Goal: Information Seeking & Learning: Learn about a topic

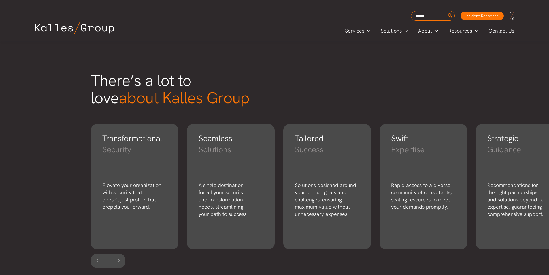
scroll to position [769, 0]
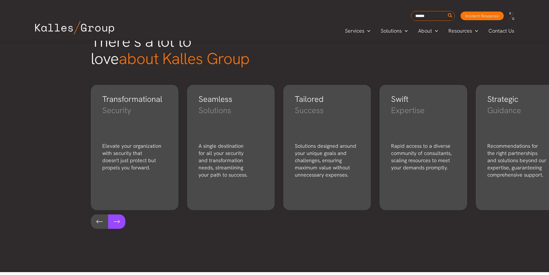
click at [114, 221] on button at bounding box center [116, 221] width 17 height 14
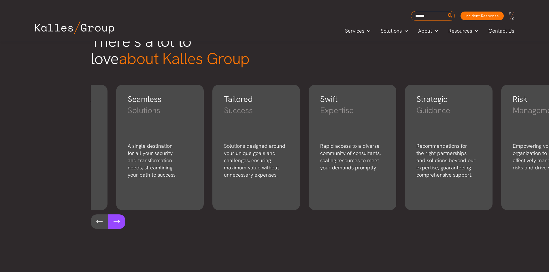
click at [114, 221] on button at bounding box center [116, 221] width 17 height 14
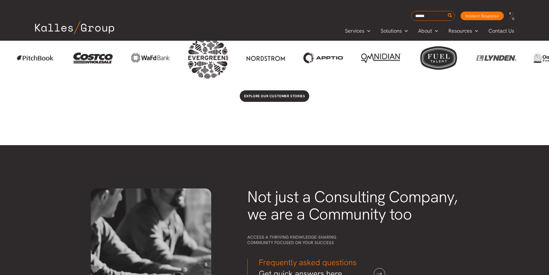
scroll to position [1104, 0]
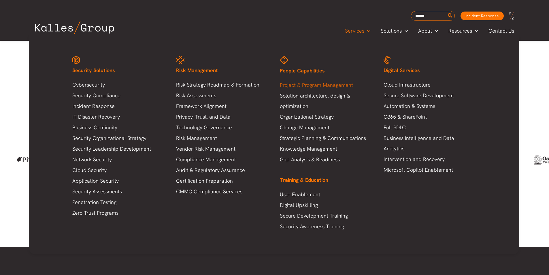
click at [310, 83] on link "Project & Program Management" at bounding box center [326, 85] width 92 height 10
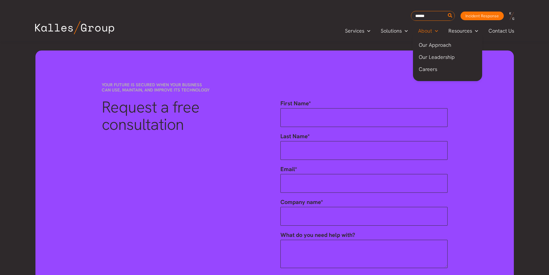
scroll to position [1037, 0]
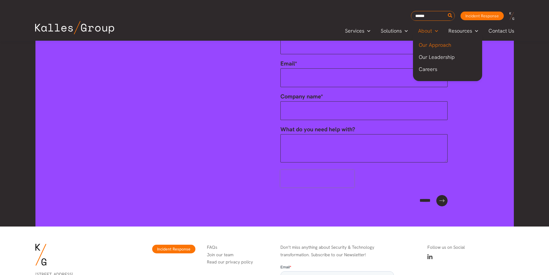
click at [429, 41] on span "Our Approach" at bounding box center [435, 44] width 33 height 7
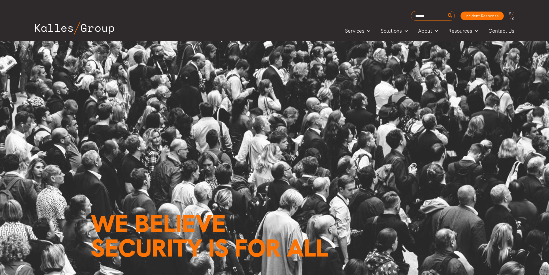
click at [72, 21] on img at bounding box center [74, 27] width 79 height 13
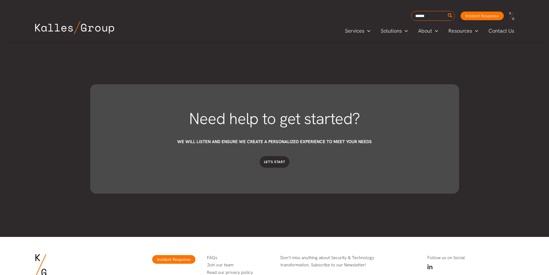
scroll to position [1422, 0]
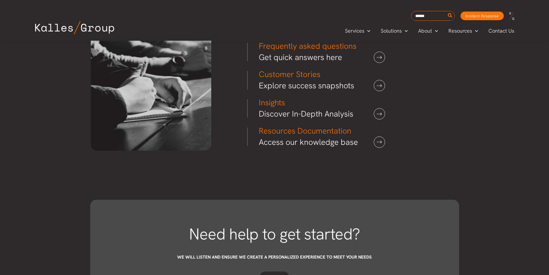
drag, startPoint x: 118, startPoint y: 28, endPoint x: 31, endPoint y: 29, distance: 87.0
click at [31, 29] on div at bounding box center [128, 30] width 198 height 19
click at [39, 67] on div "Not just a Consulting Company, we are a Community too Access a thriving knowled…" at bounding box center [274, 42] width 549 height 227
click at [60, 122] on div "Not just a Consulting Company, we are a Community too Access a thriving knowled…" at bounding box center [274, 42] width 549 height 227
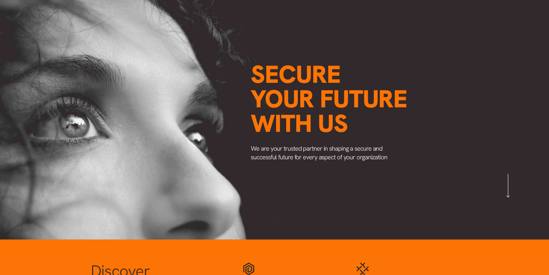
scroll to position [0, 0]
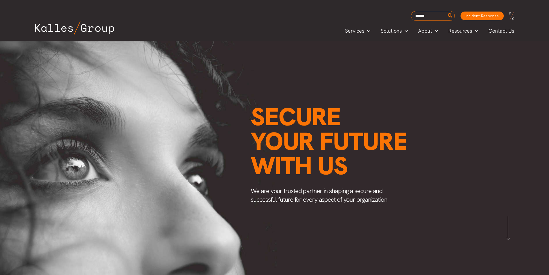
click at [307, 118] on span "Secure your future with us" at bounding box center [329, 141] width 156 height 81
click at [281, 190] on span "We are your trusted partner in shaping a secure and successful future for every…" at bounding box center [319, 194] width 137 height 17
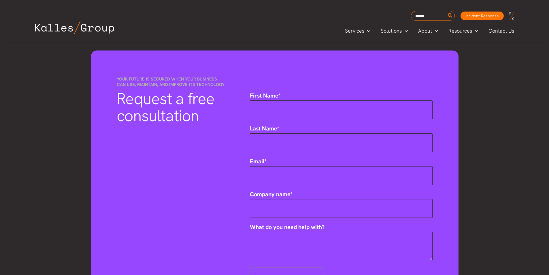
scroll to position [461, 0]
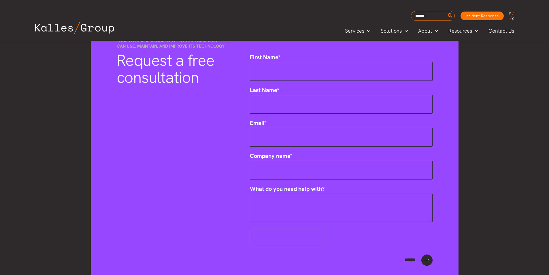
click at [137, 58] on span "Request a free consultation" at bounding box center [166, 69] width 98 height 38
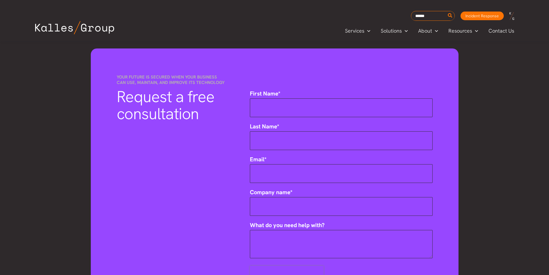
scroll to position [384, 0]
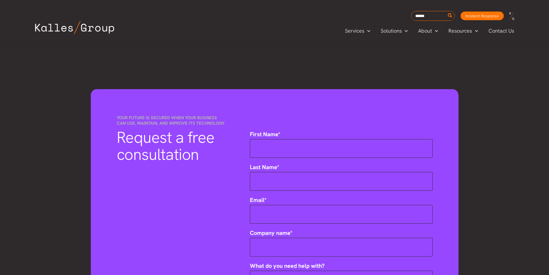
click at [156, 120] on span "Your future is secured when your business can use, maintain, and improve its te…" at bounding box center [171, 120] width 108 height 11
click at [169, 154] on span "Request a free consultation" at bounding box center [166, 146] width 98 height 38
drag, startPoint x: 253, startPoint y: 164, endPoint x: 241, endPoint y: 165, distance: 11.9
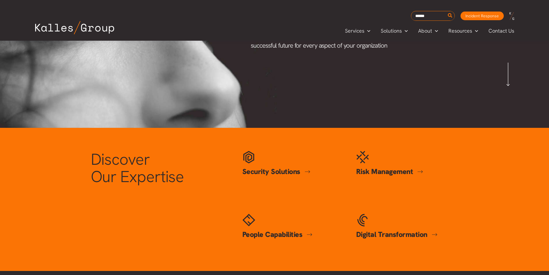
scroll to position [0, 0]
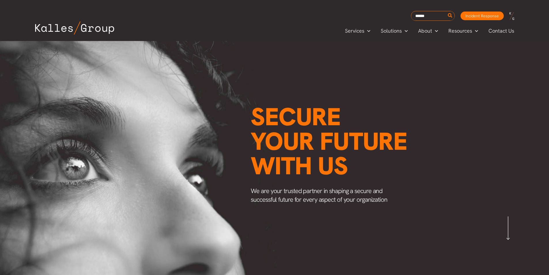
click at [299, 137] on span "Secure your future with us" at bounding box center [329, 141] width 156 height 81
click at [297, 193] on span "We are your trusted partner in shaping a secure and successful future for every…" at bounding box center [319, 194] width 137 height 17
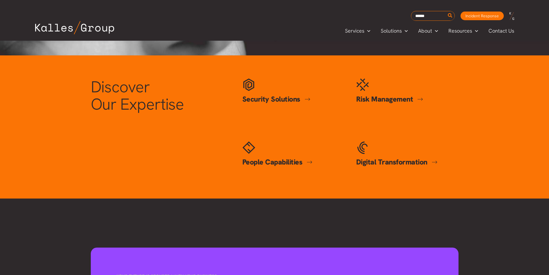
scroll to position [269, 0]
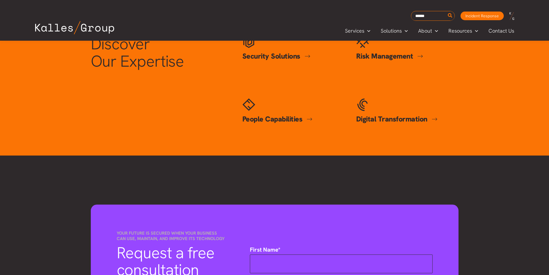
click at [285, 119] on link "People Capabilities" at bounding box center [277, 119] width 70 height 10
click at [145, 58] on span "Discover Our Expertise" at bounding box center [137, 52] width 93 height 38
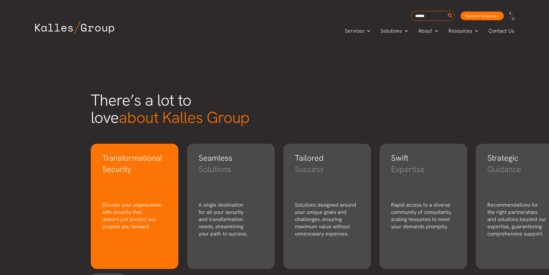
scroll to position [769, 0]
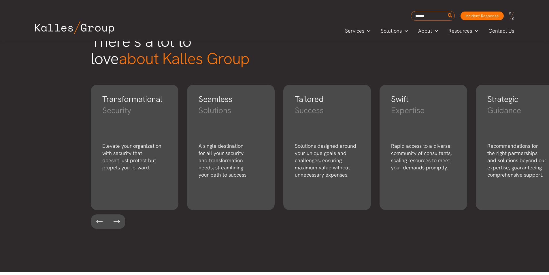
click at [138, 58] on span "about Kalles Group" at bounding box center [184, 58] width 131 height 21
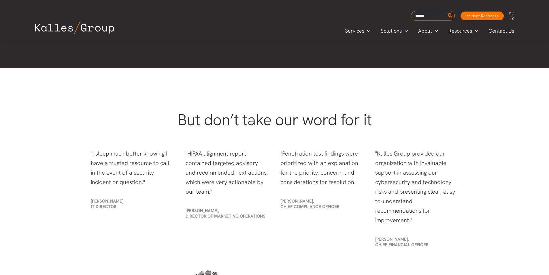
scroll to position [1037, 0]
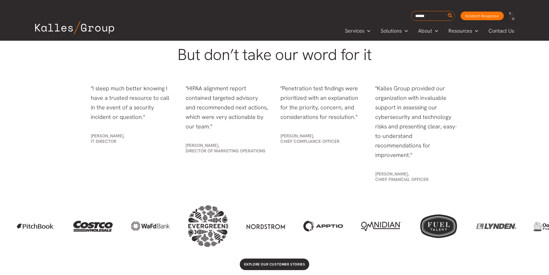
click at [125, 94] on p ""I sleep much better knowing I have a trusted resource to call in the event of …" at bounding box center [132, 103] width 83 height 38
click at [218, 103] on p ""HIPAA alignment report contained targeted advisory and recommended next action…" at bounding box center [227, 108] width 83 height 48
click at [262, 55] on span "But don’t take our word for it" at bounding box center [275, 54] width 194 height 21
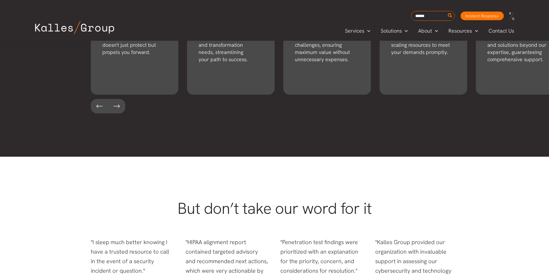
click at [251, 208] on span "But don’t take our word for it" at bounding box center [275, 208] width 194 height 21
drag, startPoint x: 338, startPoint y: 144, endPoint x: 339, endPoint y: 150, distance: 5.6
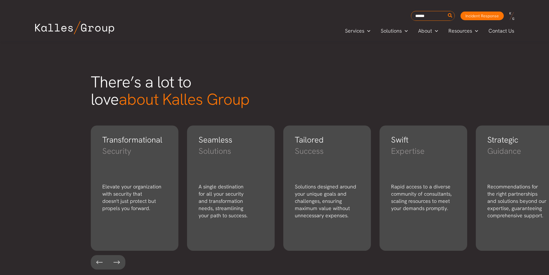
scroll to position [692, 0]
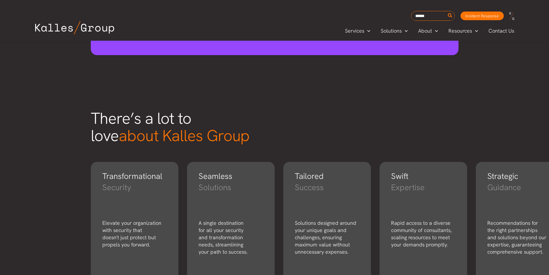
click at [180, 119] on span "There’s a lot to love about Kalles Group" at bounding box center [170, 127] width 159 height 38
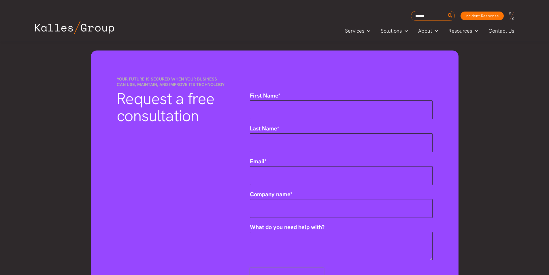
scroll to position [307, 0]
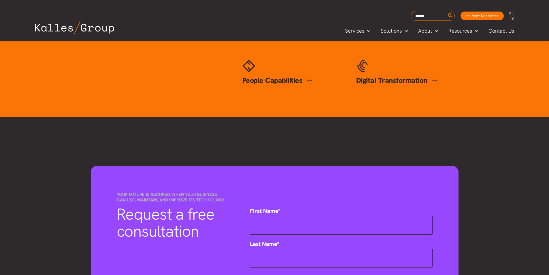
click at [195, 213] on span "Request a free consultation" at bounding box center [166, 222] width 98 height 38
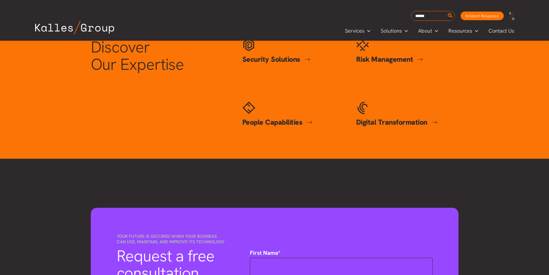
scroll to position [192, 0]
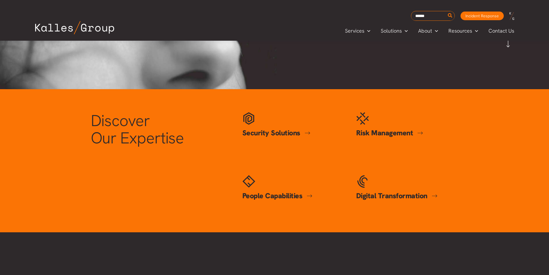
click at [130, 141] on span "Discover Our Expertise" at bounding box center [137, 129] width 93 height 38
click at [269, 131] on link "Security Solutions" at bounding box center [276, 133] width 68 height 10
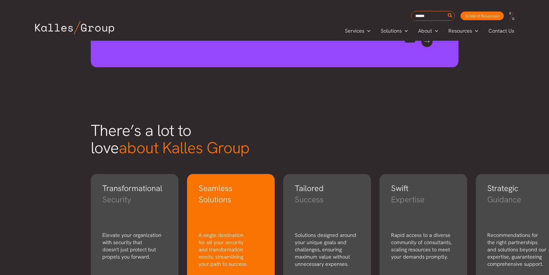
scroll to position [692, 0]
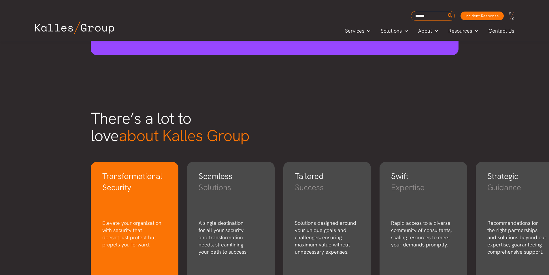
click at [151, 180] on h3 "Transformational" at bounding box center [134, 175] width 65 height 11
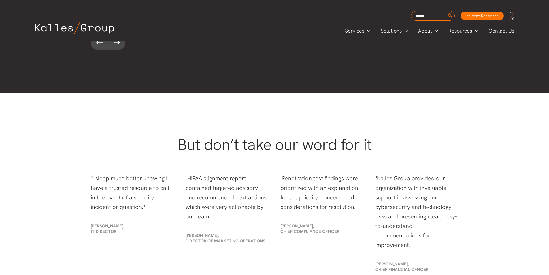
scroll to position [960, 0]
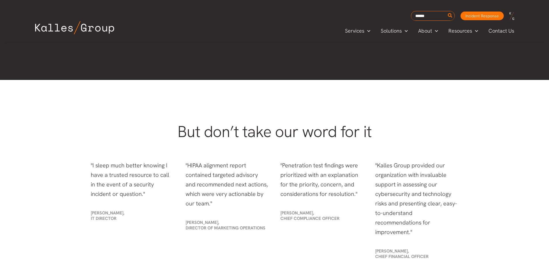
click at [219, 127] on span "But don’t take our word for it" at bounding box center [275, 131] width 194 height 21
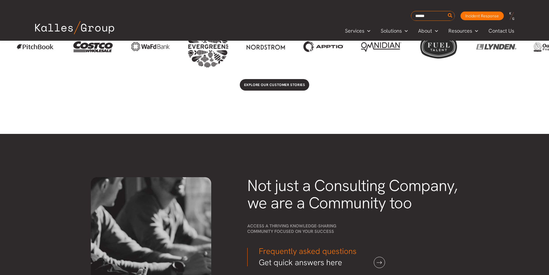
scroll to position [1230, 0]
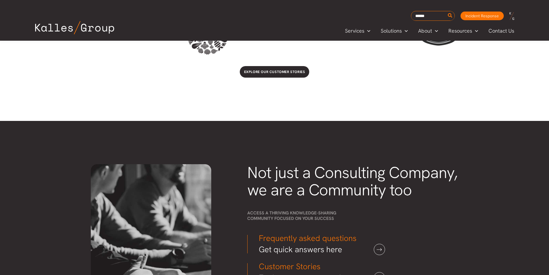
click at [264, 175] on span "Not just a Consulting Company, we are a Community too" at bounding box center [352, 181] width 210 height 38
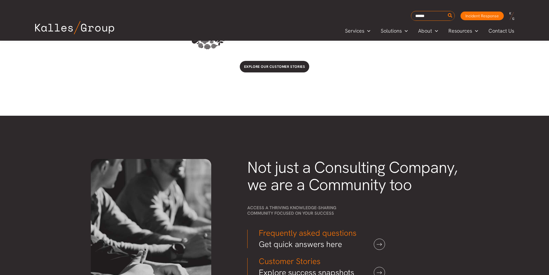
scroll to position [1306, 0]
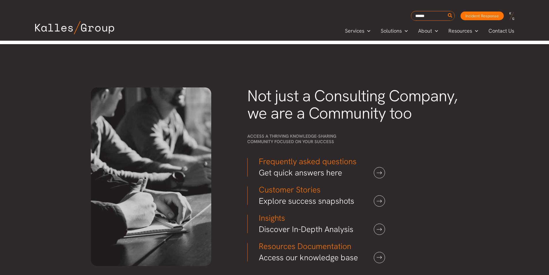
click at [284, 163] on h3 "Frequently asked questions" at bounding box center [313, 161] width 108 height 11
click at [286, 188] on h3 "Customer Stories" at bounding box center [313, 189] width 108 height 11
click at [282, 199] on h3 "Explore success snapshots" at bounding box center [313, 200] width 108 height 11
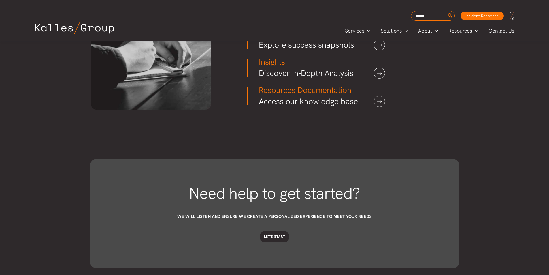
scroll to position [1498, 0]
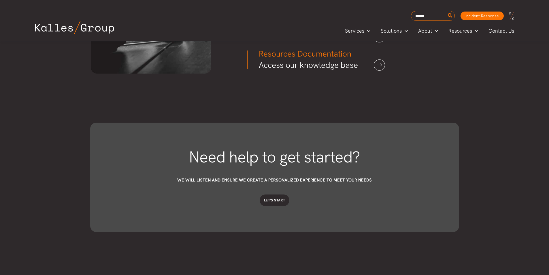
click at [246, 161] on span "Need help to get started?" at bounding box center [274, 156] width 171 height 21
click at [234, 180] on span "We will listen and ensure we create a personalized experience to meet your needs" at bounding box center [274, 180] width 195 height 6
drag, startPoint x: 320, startPoint y: 191, endPoint x: 314, endPoint y: 192, distance: 6.4
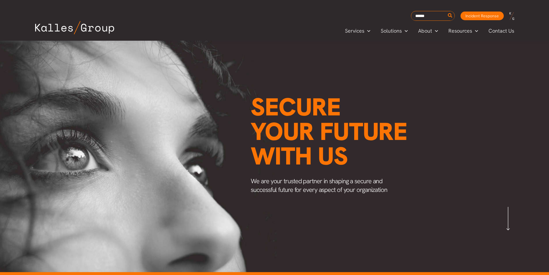
scroll to position [0, 0]
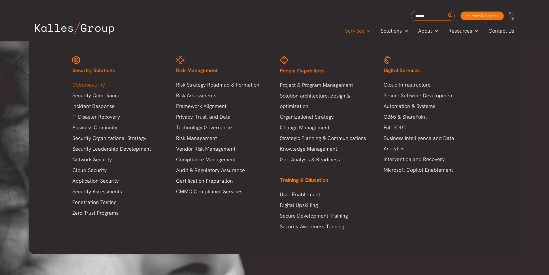
click at [98, 82] on link "Cybersecurity" at bounding box center [118, 85] width 92 height 10
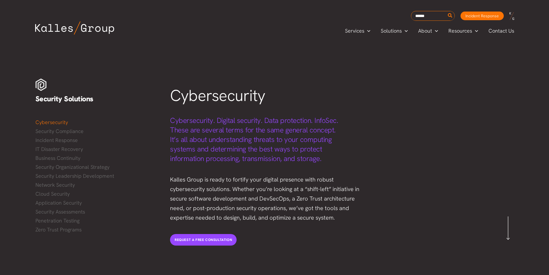
click at [210, 97] on span "Cybersecurity" at bounding box center [217, 95] width 95 height 21
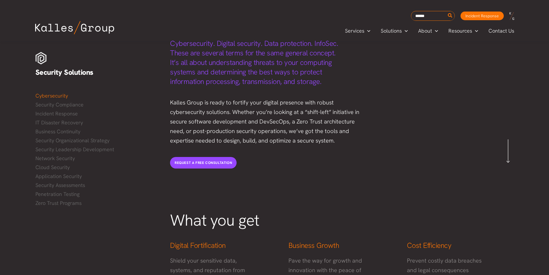
click at [203, 119] on p "Kalles Group is ready to fortify your digital presence with robust cybersecurit…" at bounding box center [268, 122] width 197 height 48
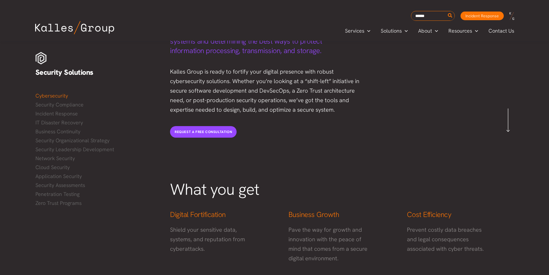
scroll to position [115, 0]
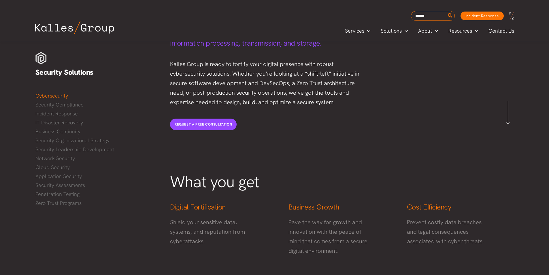
click at [219, 181] on span "What you get" at bounding box center [214, 181] width 89 height 21
click at [207, 205] on span "Digital Fortification" at bounding box center [198, 207] width 56 height 10
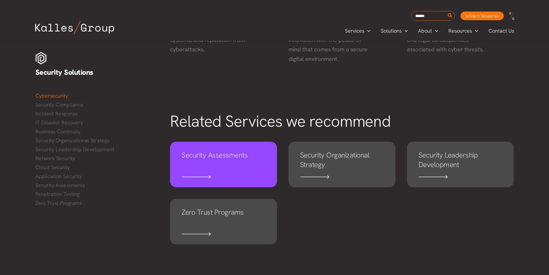
scroll to position [307, 0]
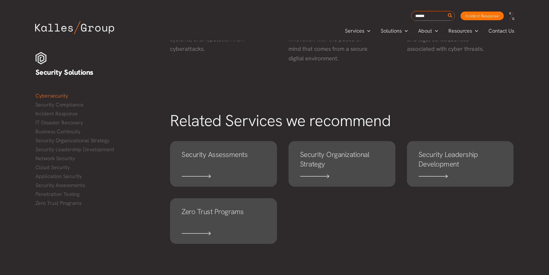
click at [243, 122] on span "Related Services we recommend" at bounding box center [280, 120] width 221 height 21
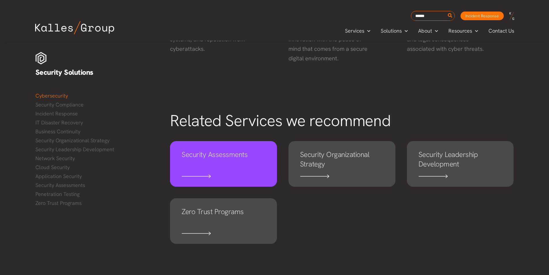
click at [218, 151] on h4 "Security Assessments" at bounding box center [224, 159] width 84 height 19
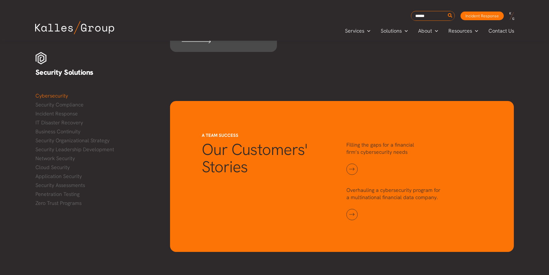
scroll to position [499, 0]
click at [226, 150] on span "Our Customers' Stories" at bounding box center [254, 158] width 105 height 38
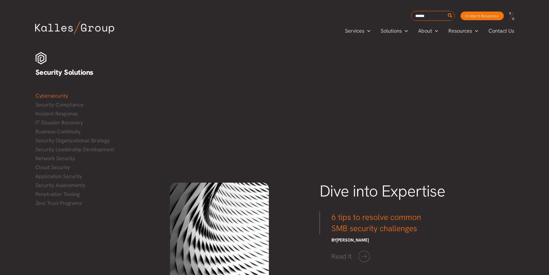
scroll to position [845, 0]
click at [342, 189] on span "Dive into Expertise" at bounding box center [383, 190] width 126 height 21
drag, startPoint x: 425, startPoint y: 200, endPoint x: 372, endPoint y: 205, distance: 53.5
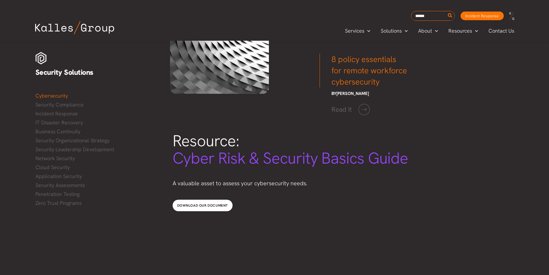
scroll to position [1076, 0]
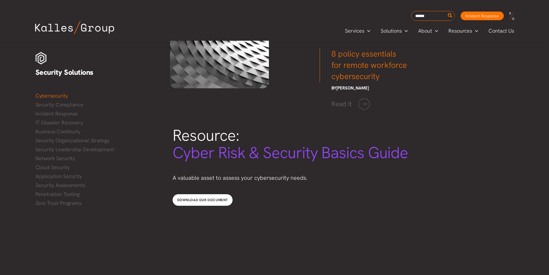
click at [201, 139] on span "Resource:" at bounding box center [206, 135] width 67 height 21
click at [212, 176] on p "A valuable asset to assess your cybersecurity needs." at bounding box center [341, 178] width 336 height 10
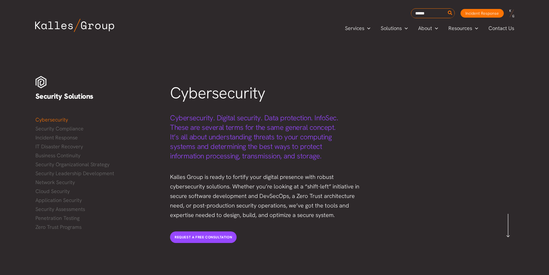
scroll to position [0, 0]
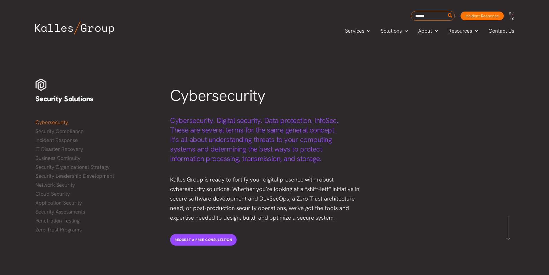
click at [235, 191] on p "Kalles Group is ready to fortify your digital presence with robust cybersecurit…" at bounding box center [268, 199] width 197 height 48
click at [66, 27] on img at bounding box center [74, 27] width 79 height 13
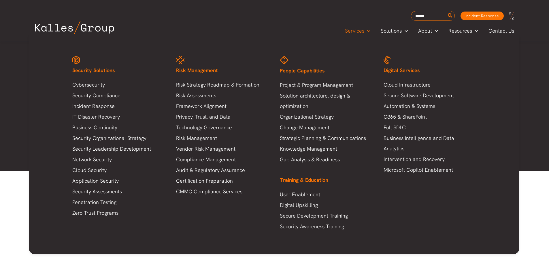
scroll to position [1373, 0]
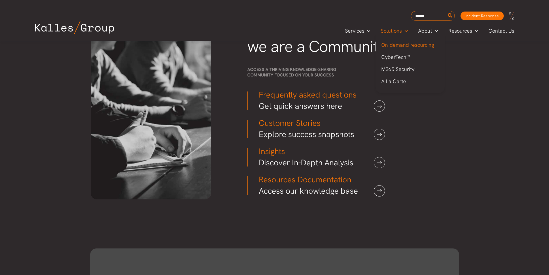
click at [391, 41] on span "On-demand resourcing" at bounding box center [407, 44] width 53 height 7
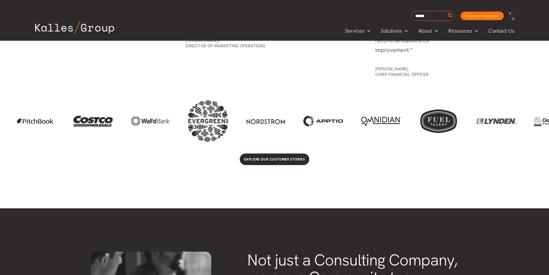
scroll to position [1038, 0]
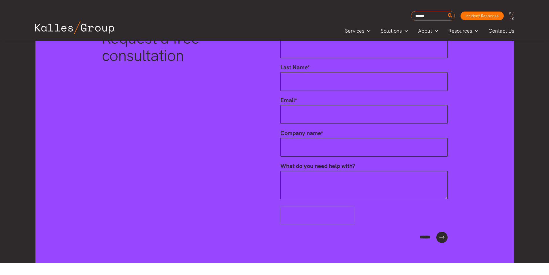
scroll to position [1921, 0]
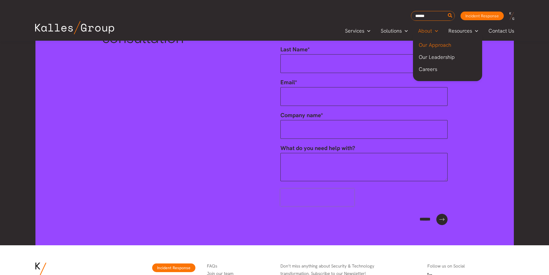
click at [425, 44] on span "Our Approach" at bounding box center [435, 44] width 33 height 7
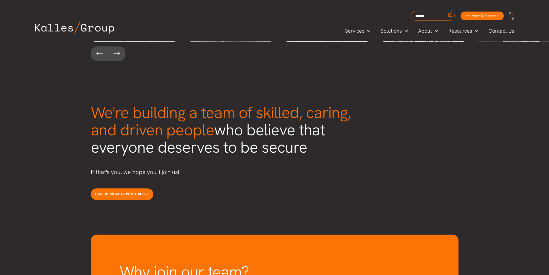
scroll to position [1537, 0]
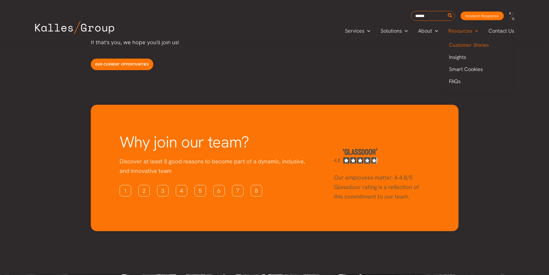
click at [465, 49] on link "Customer Stories" at bounding box center [477, 45] width 69 height 12
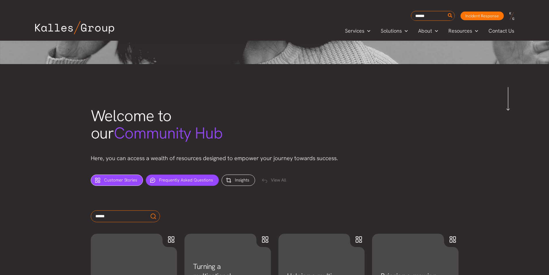
scroll to position [154, 0]
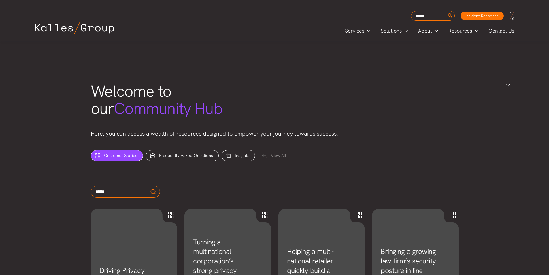
click at [178, 95] on span "Welcome to our Community Hub" at bounding box center [157, 100] width 132 height 38
click at [123, 133] on p "Here, you can access a wealth of resources designed to empower your journey tow…" at bounding box center [275, 134] width 368 height 10
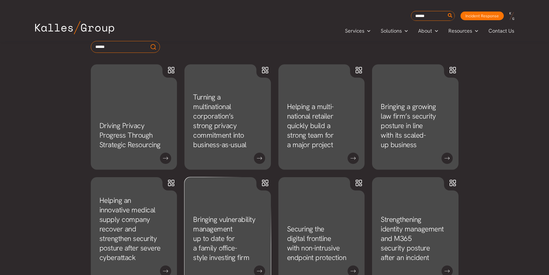
scroll to position [346, 0]
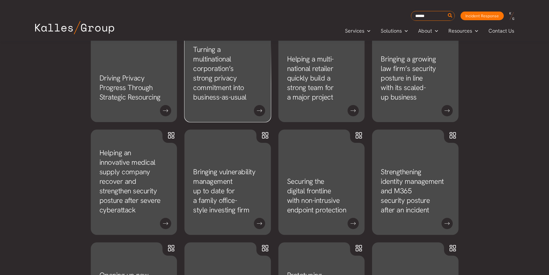
click at [200, 90] on link "Turning a multinational corporation’s strong privacy commitment into business-a…" at bounding box center [219, 73] width 53 height 57
click at [217, 173] on link "Bringing vulnerability management up to date for a family office-style investin…" at bounding box center [224, 191] width 62 height 48
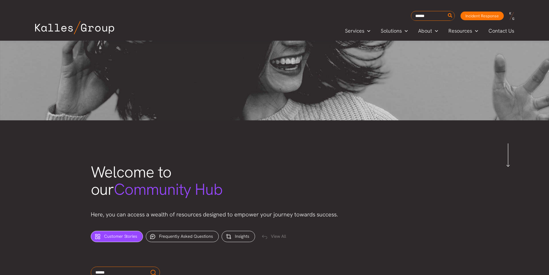
scroll to position [77, 0]
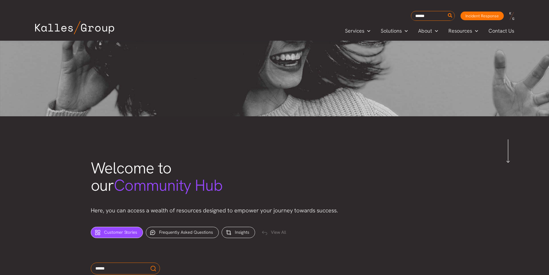
click at [81, 30] on img at bounding box center [74, 27] width 79 height 13
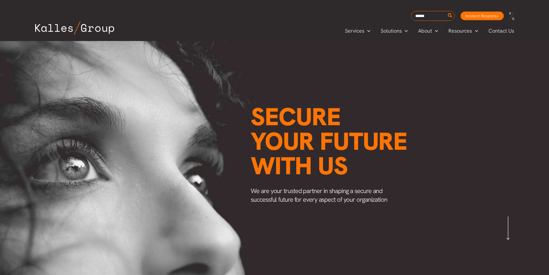
scroll to position [14, 0]
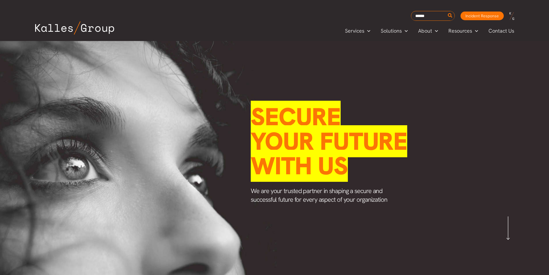
click at [297, 139] on span "your future with us" at bounding box center [329, 153] width 156 height 56
drag, startPoint x: 383, startPoint y: 149, endPoint x: 384, endPoint y: 153, distance: 3.8
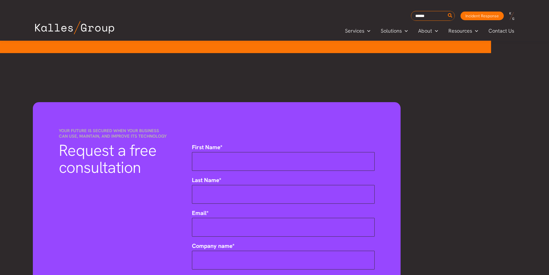
scroll to position [384, 0]
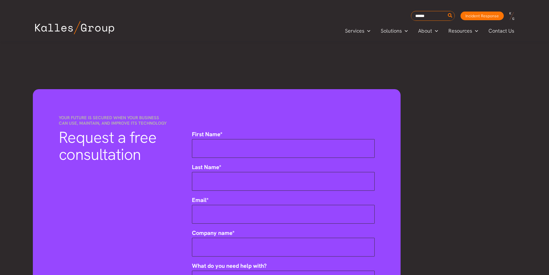
click at [212, 133] on span "First Name" at bounding box center [206, 133] width 28 height 7
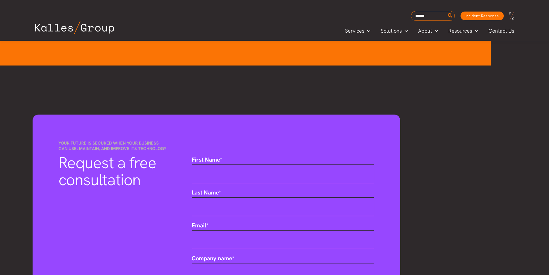
scroll to position [346, 0]
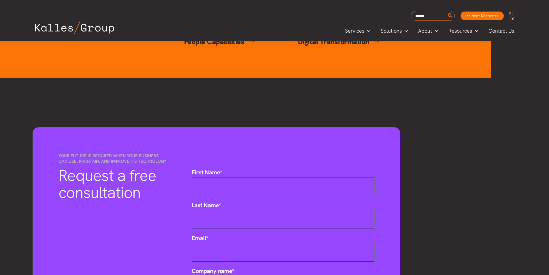
click at [261, 106] on div "Your future is secured when your business can use, maintain, and improve its te…" at bounding box center [216, 261] width 549 height 366
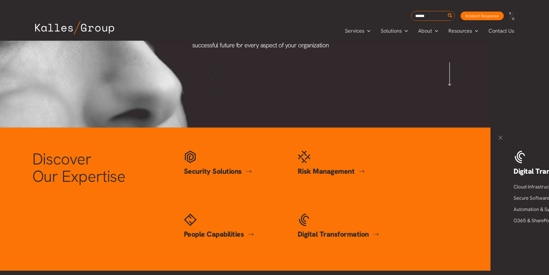
scroll to position [0, 0]
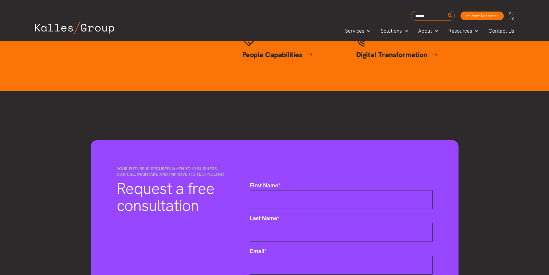
scroll to position [346, 0]
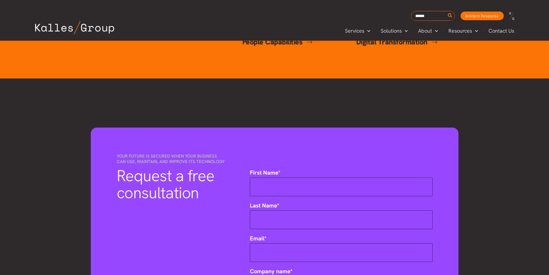
click at [188, 176] on span "Request a free consultation" at bounding box center [166, 184] width 98 height 38
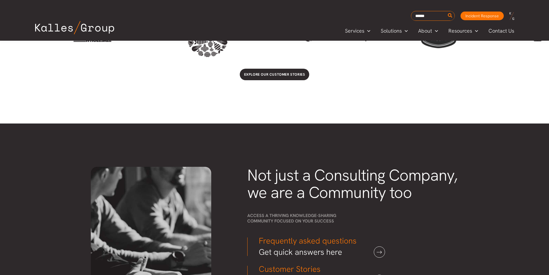
scroll to position [1306, 0]
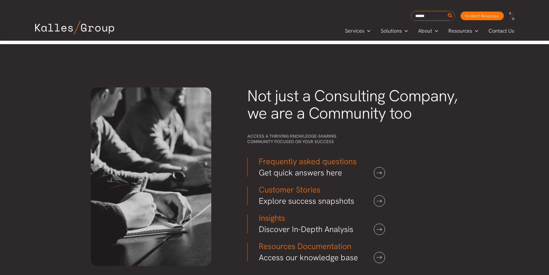
click at [295, 138] on span "Access a thriving knowledge-sharing community focused on your success" at bounding box center [291, 138] width 89 height 11
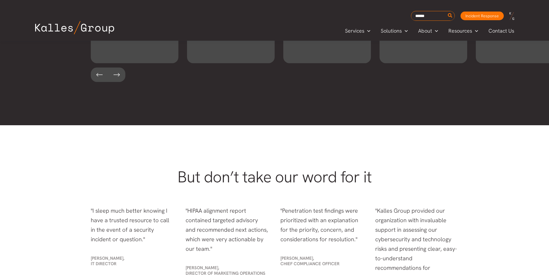
scroll to position [912, 0]
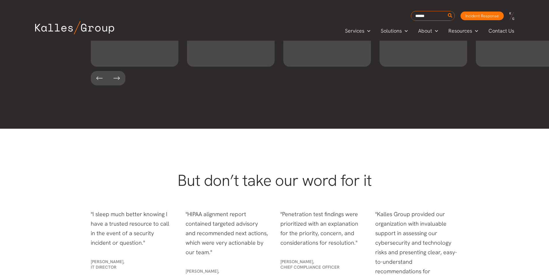
click at [208, 212] on p ""HIPAA alignment report contained targeted advisory and recommended next action…" at bounding box center [227, 233] width 83 height 48
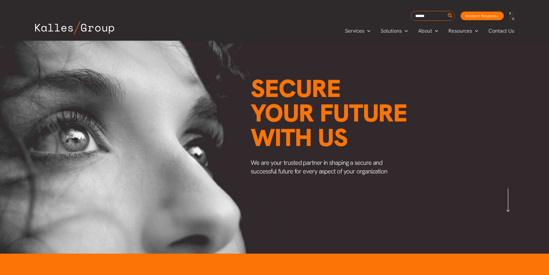
scroll to position [0, 0]
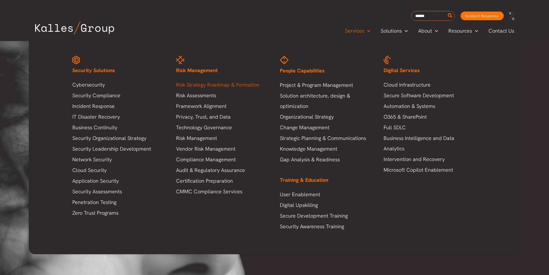
click at [185, 84] on link "Risk Strategy Roadmap & Formation" at bounding box center [222, 85] width 92 height 10
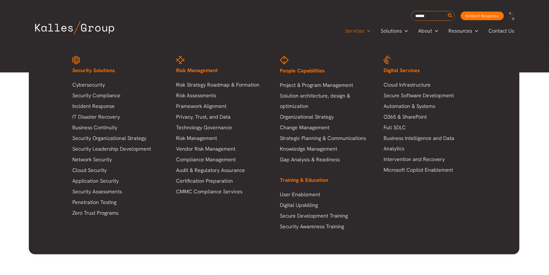
scroll to position [912, 0]
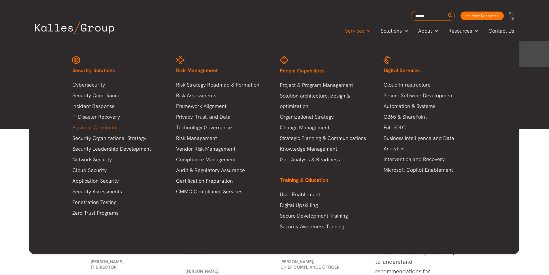
click at [87, 127] on link "Business Continuity" at bounding box center [118, 127] width 92 height 10
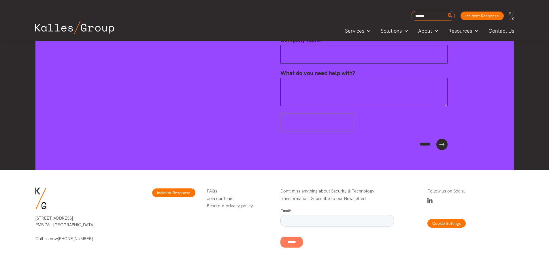
scroll to position [877, 0]
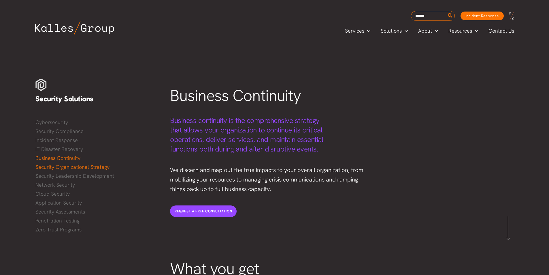
click at [79, 169] on link "Security Organizational Strategy" at bounding box center [96, 167] width 123 height 9
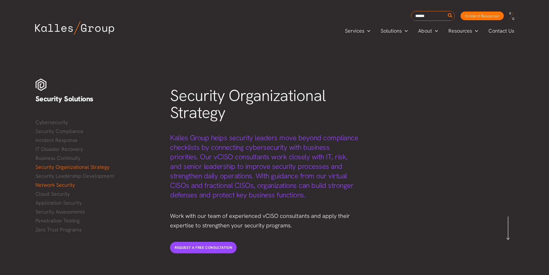
click at [67, 187] on link "Network Security" at bounding box center [96, 184] width 123 height 9
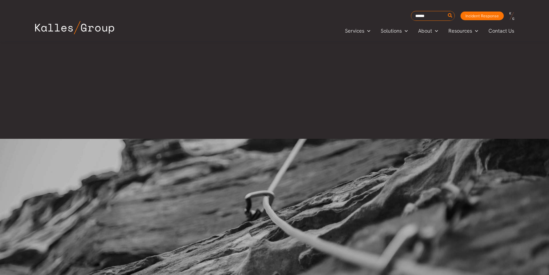
scroll to position [700, 0]
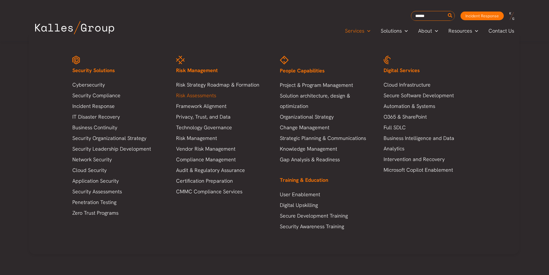
click at [190, 96] on link "Risk Assessments" at bounding box center [222, 95] width 92 height 10
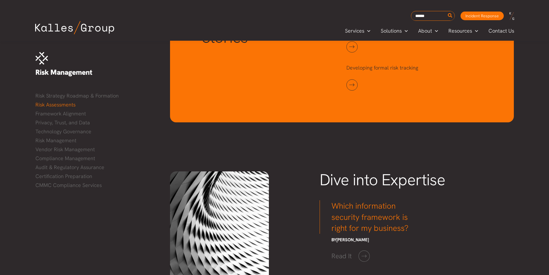
scroll to position [440, 0]
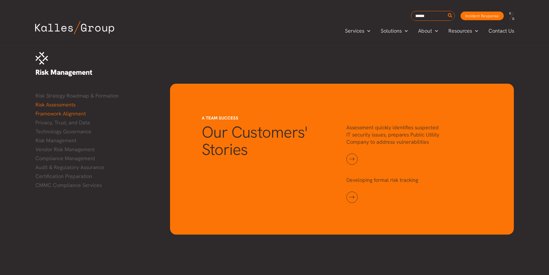
click at [63, 110] on link "Framework Alignment" at bounding box center [96, 113] width 123 height 9
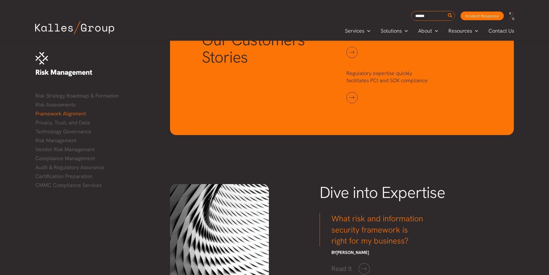
scroll to position [615, 0]
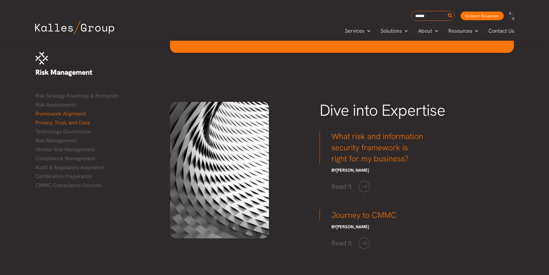
click at [52, 121] on link "Privacy, Trust, and Data" at bounding box center [96, 122] width 123 height 9
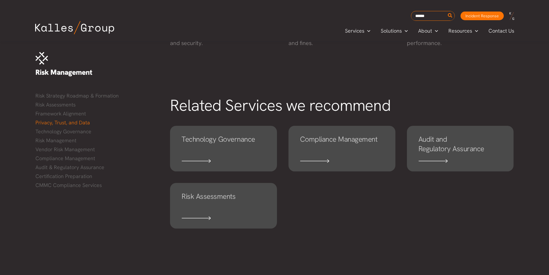
scroll to position [384, 0]
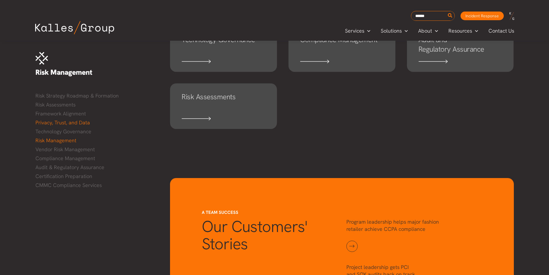
click at [52, 141] on link "Risk Management" at bounding box center [96, 140] width 123 height 9
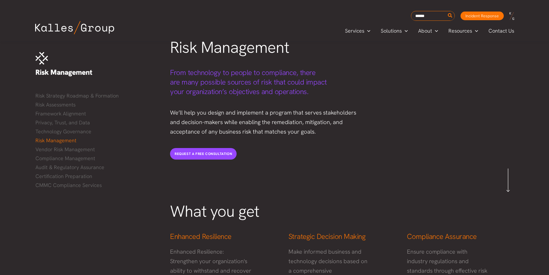
scroll to position [38, 0]
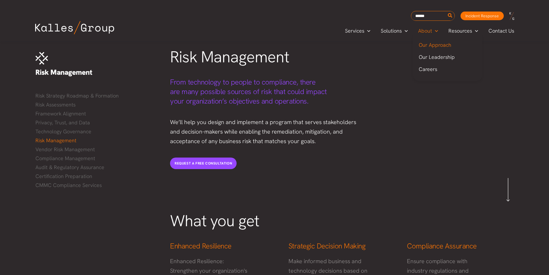
click at [437, 46] on span "Our Approach" at bounding box center [435, 44] width 33 height 7
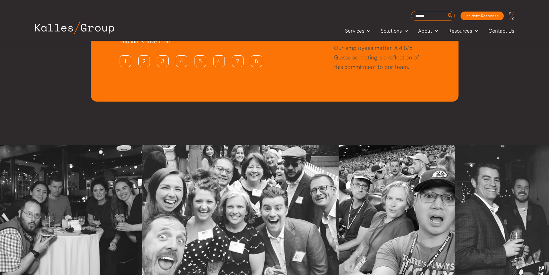
scroll to position [1589, 0]
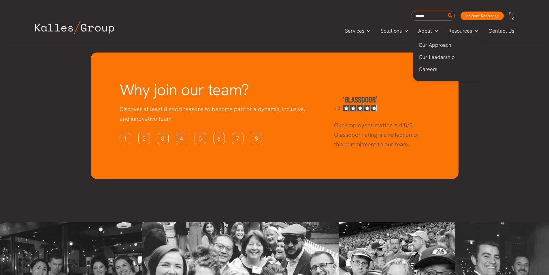
click at [440, 56] on span "Our Leadership" at bounding box center [437, 57] width 36 height 7
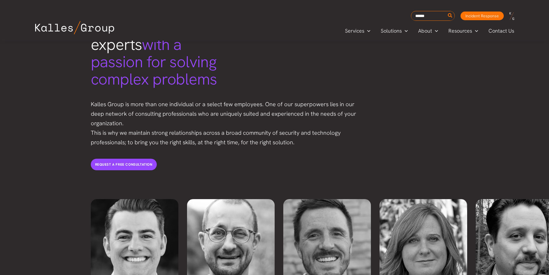
scroll to position [1075, 0]
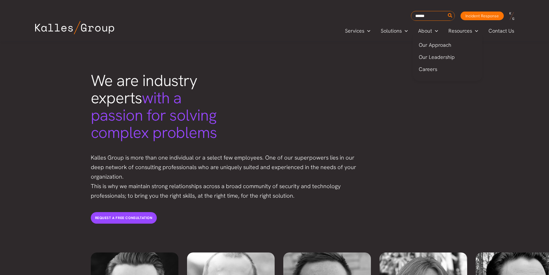
click at [436, 44] on span "Our Approach" at bounding box center [435, 44] width 33 height 7
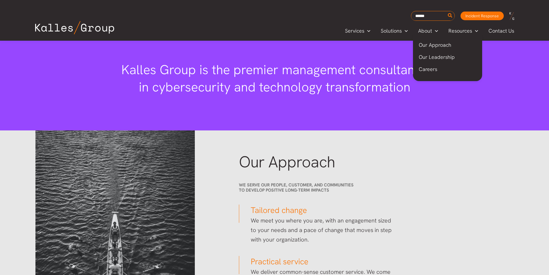
scroll to position [708, 0]
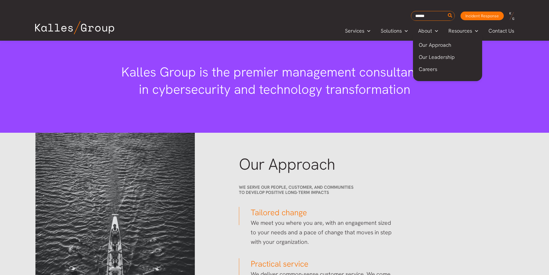
click at [426, 69] on span "Careers" at bounding box center [428, 69] width 18 height 7
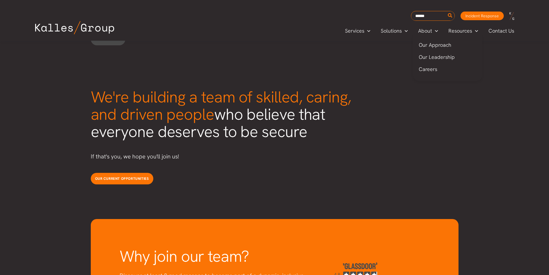
scroll to position [1433, 0]
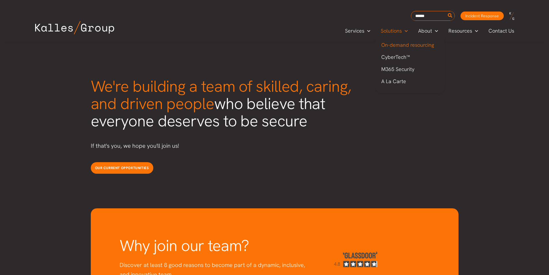
click at [400, 46] on span "On-demand resourcing" at bounding box center [407, 44] width 53 height 7
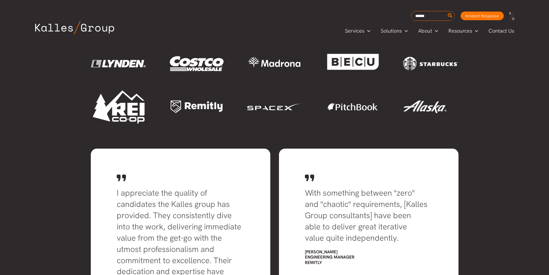
scroll to position [882, 0]
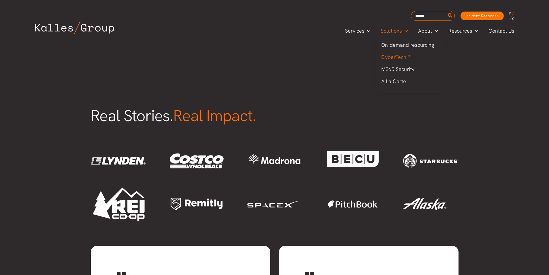
click at [397, 58] on span "CyberTech™" at bounding box center [395, 57] width 29 height 7
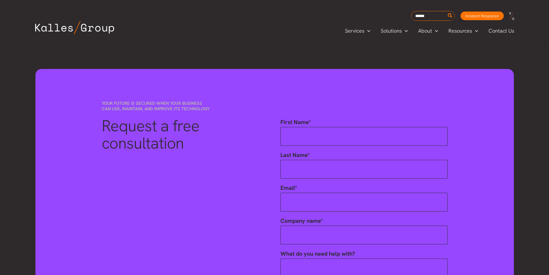
scroll to position [1153, 0]
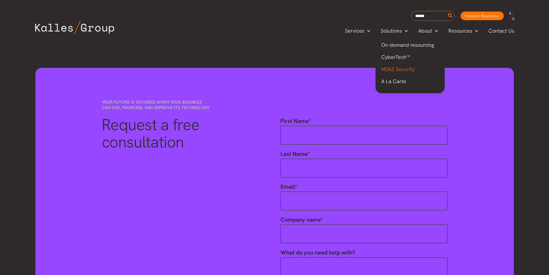
click at [393, 70] on span "M365 Security" at bounding box center [397, 69] width 33 height 7
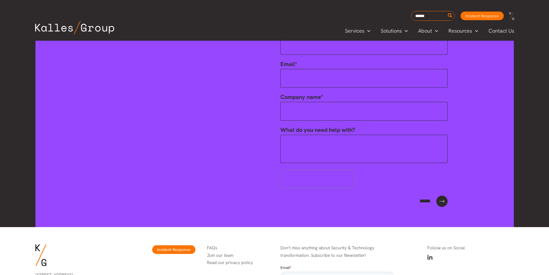
scroll to position [1714, 0]
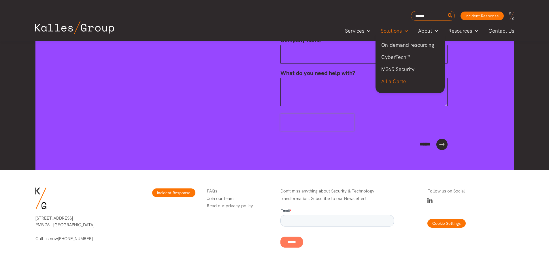
click at [395, 79] on span "A La Carte" at bounding box center [393, 81] width 25 height 7
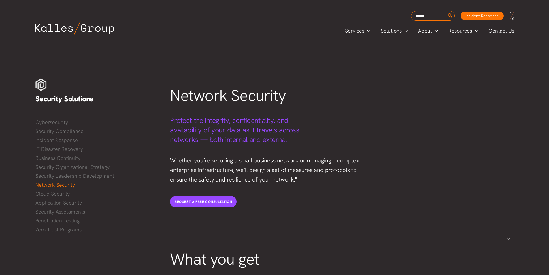
click at [55, 29] on img at bounding box center [74, 27] width 79 height 13
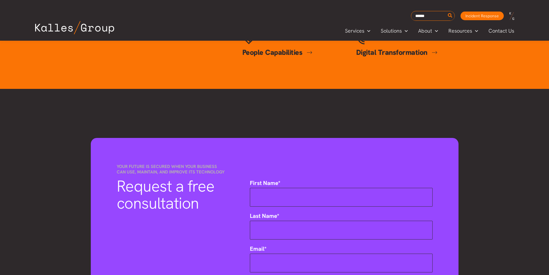
scroll to position [105, 0]
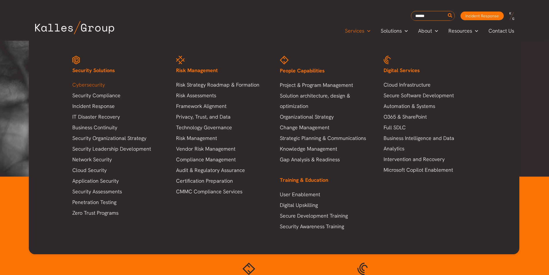
click at [90, 84] on link "Cybersecurity" at bounding box center [118, 85] width 92 height 10
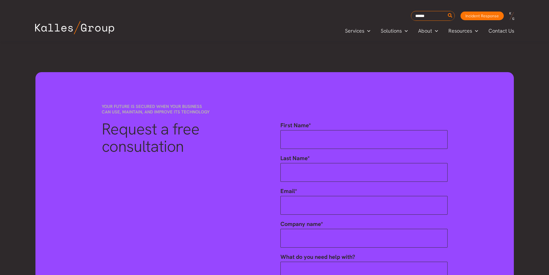
scroll to position [1383, 0]
